Goal: Use online tool/utility: Utilize a website feature to perform a specific function

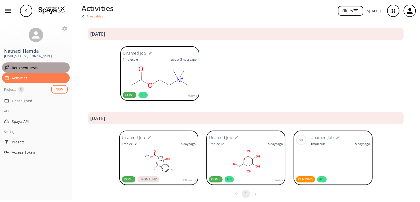
click at [21, 68] on span "Retrosynthesis" at bounding box center [40, 67] width 56 height 5
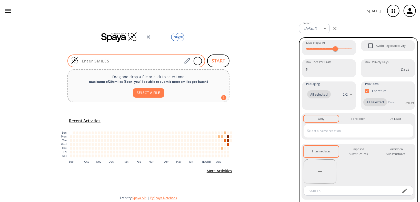
click at [127, 60] on input at bounding box center [131, 60] width 104 height 5
click at [129, 60] on input at bounding box center [131, 60] width 104 height 5
paste input "Clc1c(-c2cc(F)c3nc(C(O)(C)C)n(C(C)C)c3c2)nc(N[C@]2[C@](O)COCC2)nc1"
type input "Clc1c(-c2cc(F)c3nc(C(O)(C)C)n(C(C)C)c3c2)nc(N[C@]2[C@](O)COCC2)nc1"
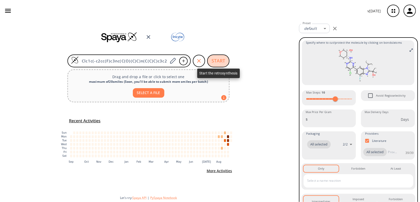
click at [218, 64] on button "START" at bounding box center [218, 60] width 22 height 13
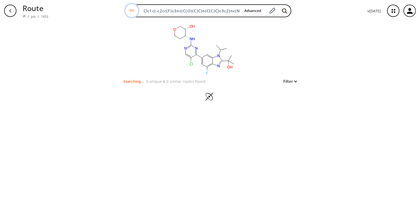
click at [297, 81] on button "Filter" at bounding box center [288, 81] width 16 height 4
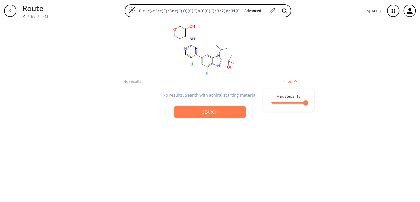
click at [197, 113] on div at bounding box center [210, 101] width 420 height 202
drag, startPoint x: 139, startPoint y: 9, endPoint x: 306, endPoint y: 25, distance: 167.7
click at [306, 25] on div "Route / Job / 1453 Clc1c(-c2cc(F)c3nc(C(O)(C)C)n(C(C)C)c3c2)nc(N[C@]2[C@](O)COC…" at bounding box center [210, 101] width 420 height 202
